Goal: Task Accomplishment & Management: Use online tool/utility

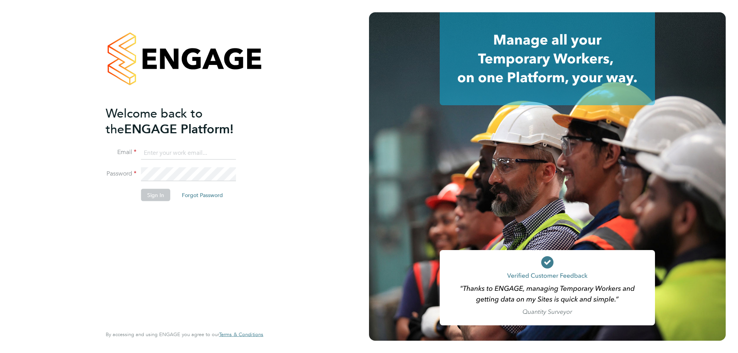
type input "[EMAIL_ADDRESS][DOMAIN_NAME]"
click at [157, 196] on button "Sign In" at bounding box center [155, 195] width 29 height 12
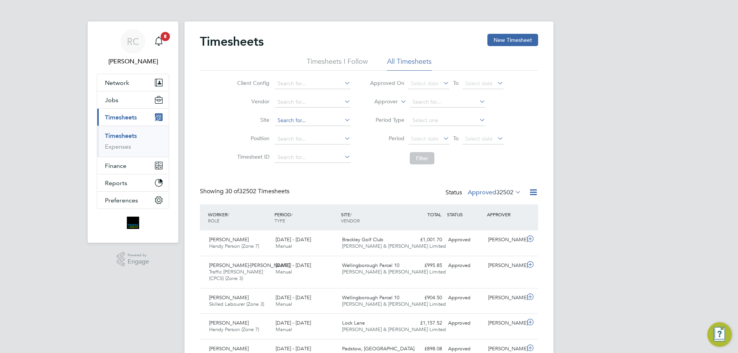
click at [292, 122] on input at bounding box center [313, 120] width 76 height 11
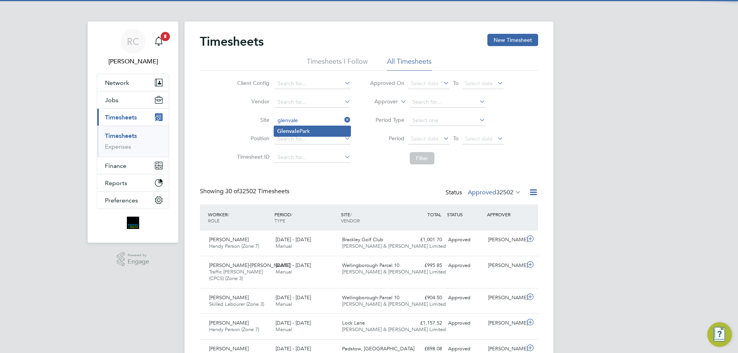
click at [300, 131] on li "Glenvale Park" at bounding box center [312, 131] width 76 height 10
type input "Glenvale Park"
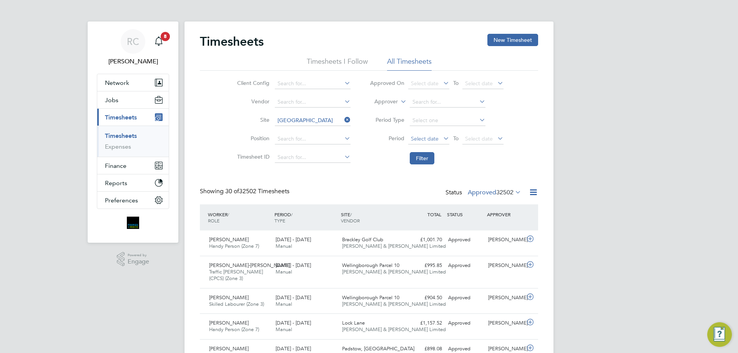
click at [424, 138] on span "Select date" at bounding box center [425, 138] width 28 height 7
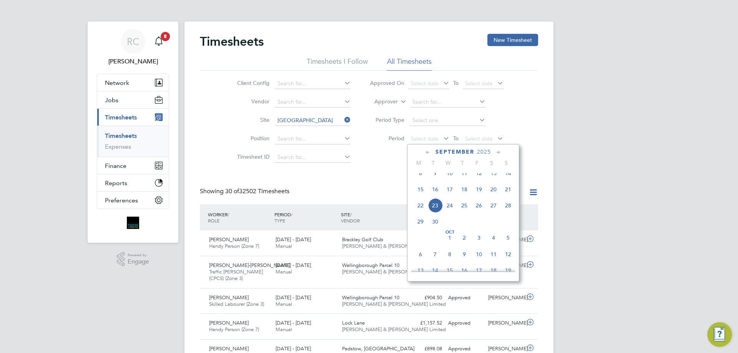
click at [419, 196] on span "15" at bounding box center [420, 189] width 15 height 15
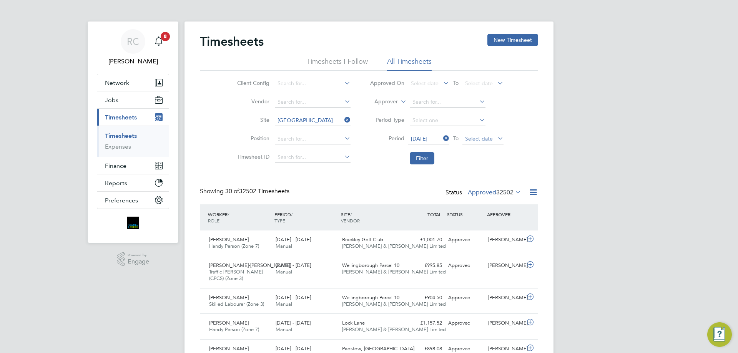
click at [486, 138] on span "Select date" at bounding box center [479, 138] width 28 height 7
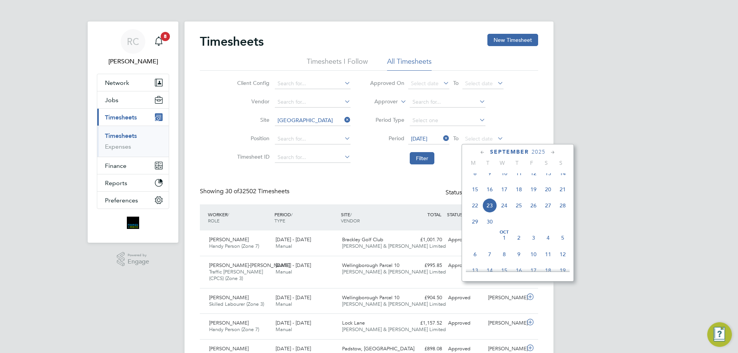
click at [559, 197] on span "21" at bounding box center [562, 189] width 15 height 15
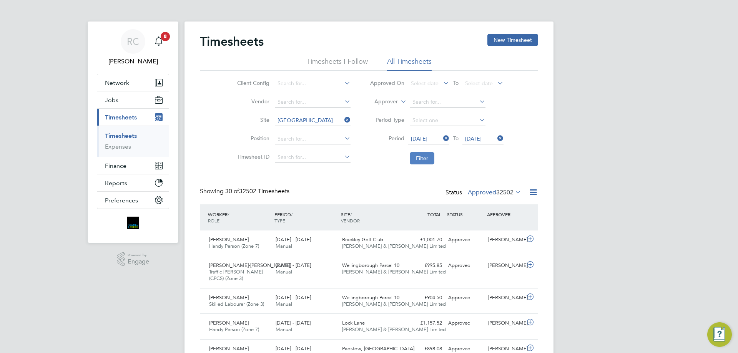
click at [422, 158] on button "Filter" at bounding box center [422, 158] width 25 height 12
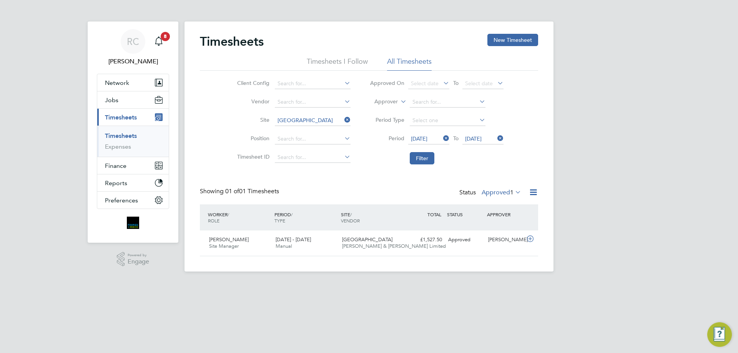
click at [440, 284] on html "RC Robyn Clarke Notifications 8 Applications: Network Team Members Businesses S…" at bounding box center [369, 142] width 738 height 284
